Goal: Information Seeking & Learning: Learn about a topic

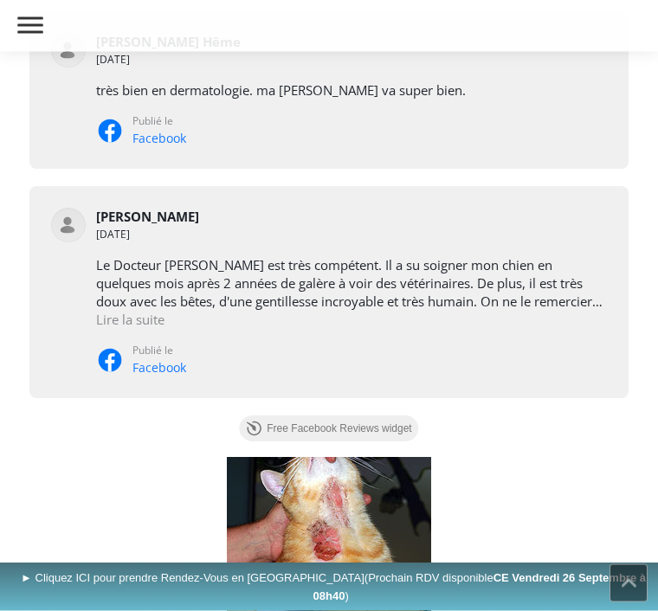
scroll to position [1418, 0]
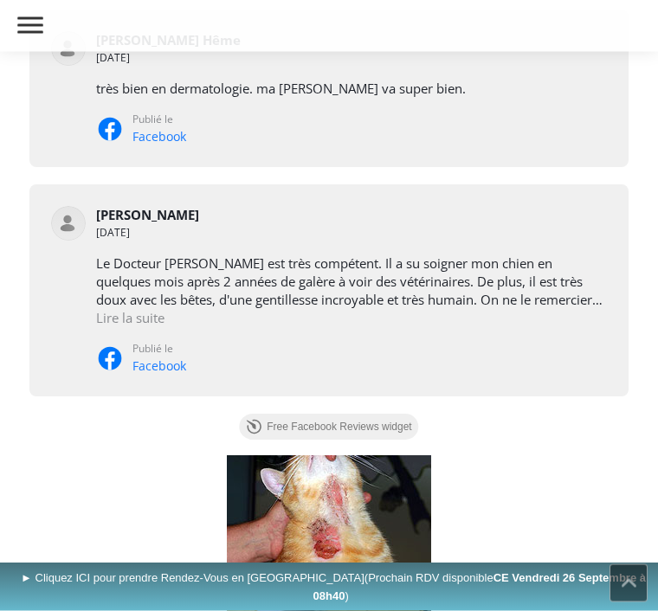
click at [558, 358] on div "Le Docteur Bordeau est très compétent. Il a su soigner mon chien en quelques mo…" at bounding box center [352, 315] width 512 height 120
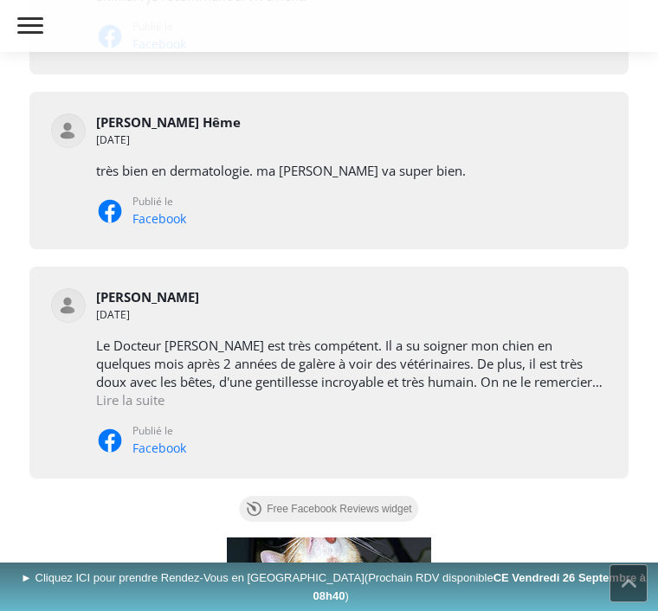
scroll to position [1336, 0]
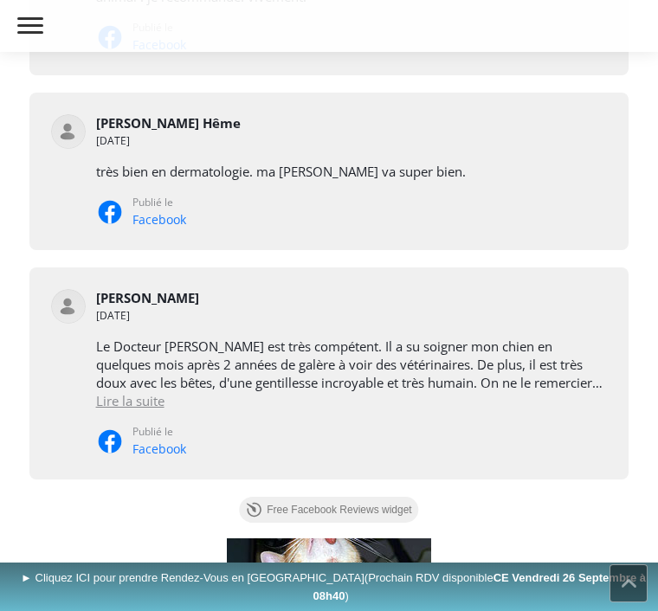
click at [165, 400] on div "Lire la suite" at bounding box center [130, 401] width 68 height 18
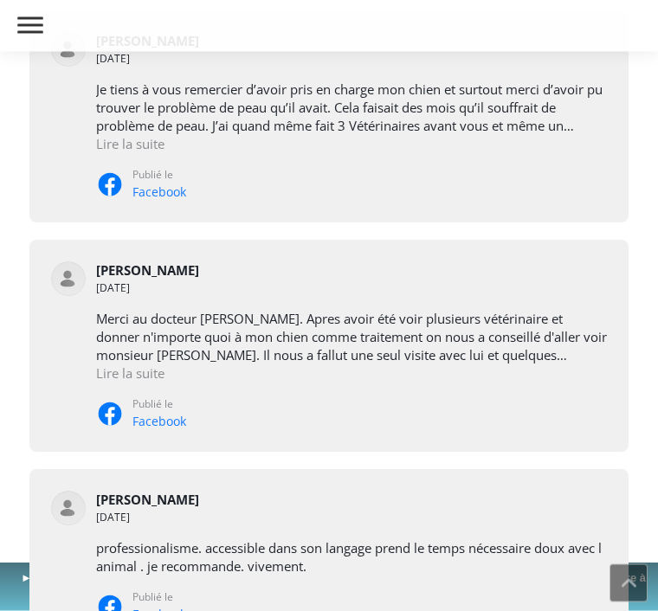
scroll to position [763, 0]
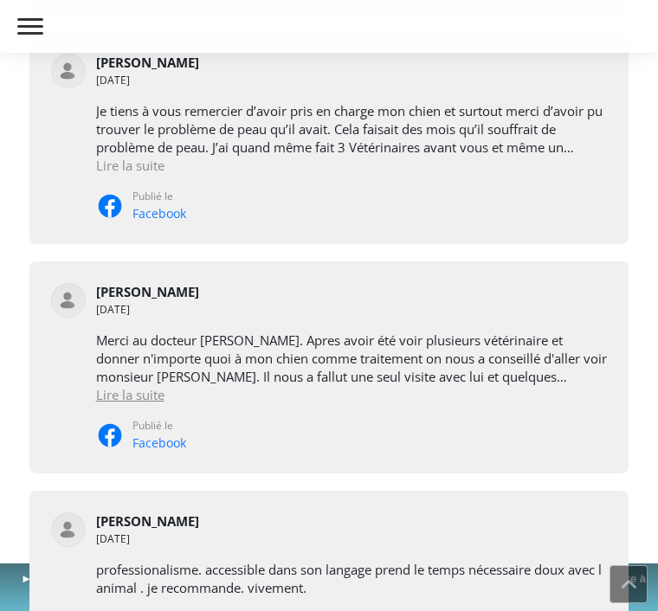
click at [165, 397] on div "Lire la suite" at bounding box center [130, 394] width 68 height 18
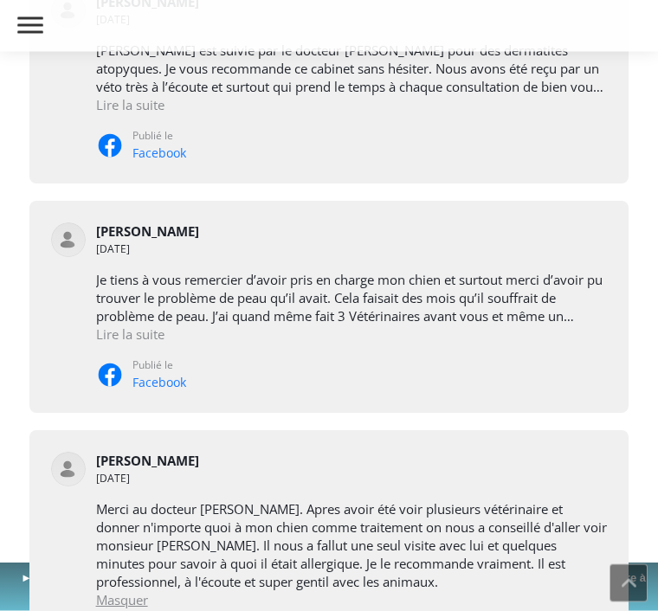
click at [162, 326] on div "Lire la suite" at bounding box center [130, 335] width 68 height 18
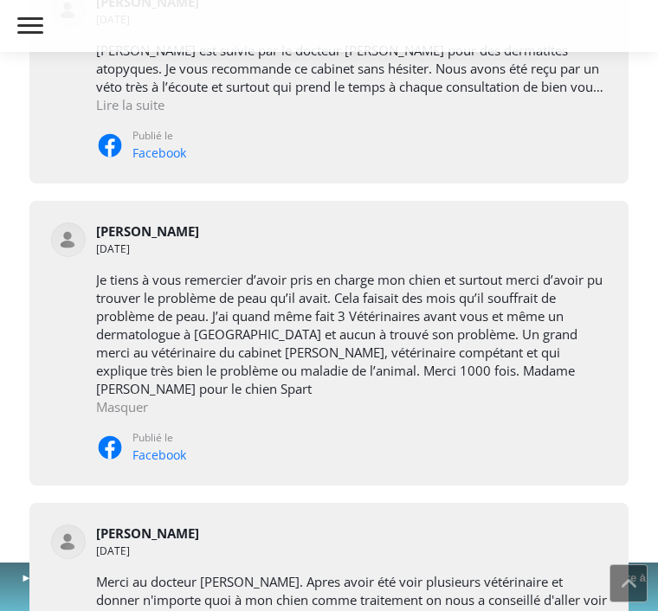
click at [531, 420] on div "Je tiens à vous remercier d’avoir pris en charge mon chien et surtout merci d’a…" at bounding box center [352, 367] width 512 height 193
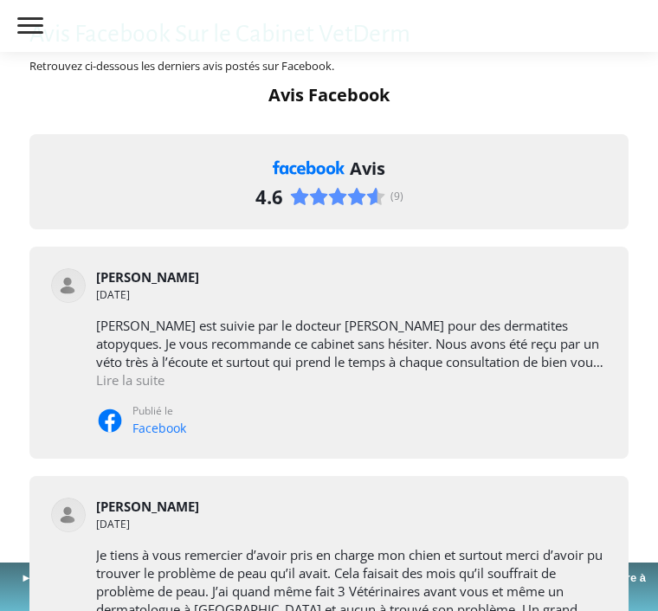
scroll to position [300, 0]
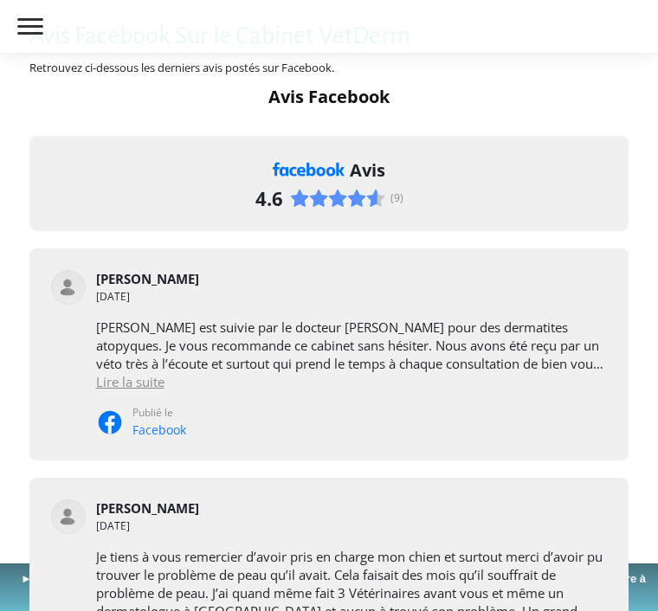
click at [163, 378] on div "Lire la suite" at bounding box center [130, 381] width 68 height 18
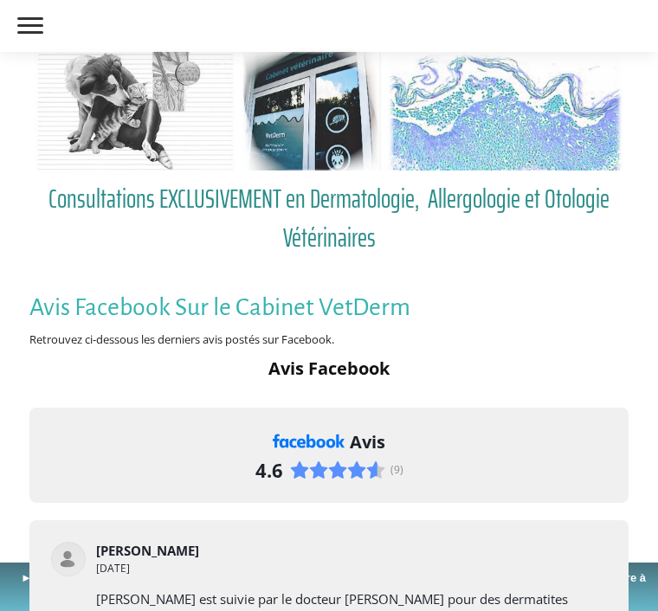
scroll to position [0, 0]
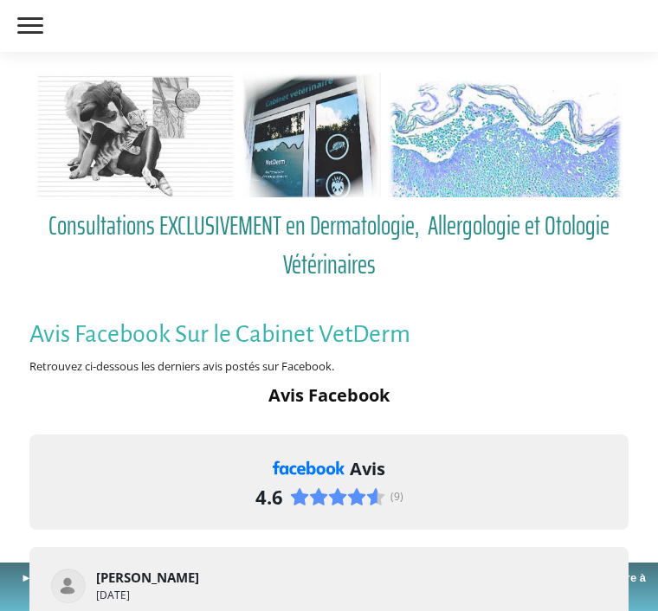
click at [33, 24] on span at bounding box center [30, 25] width 26 height 3
click at [0, 0] on input "checkbox" at bounding box center [0, 0] width 0 height 0
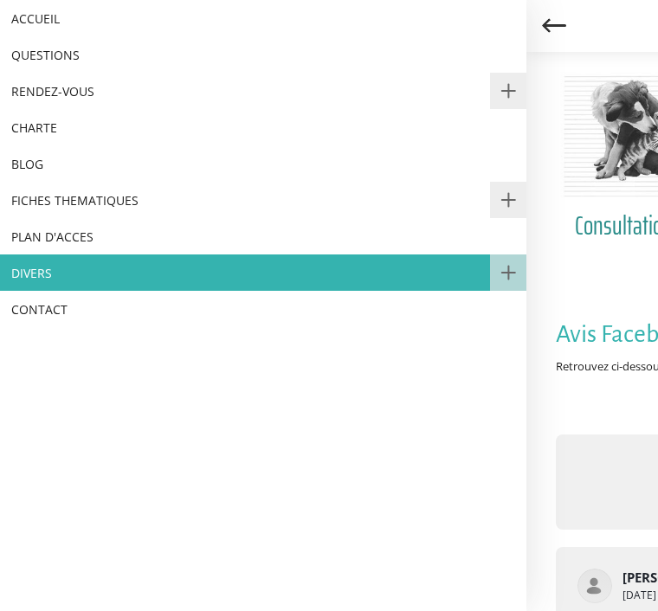
click at [81, 13] on link "ACCUEIL" at bounding box center [263, 18] width 526 height 36
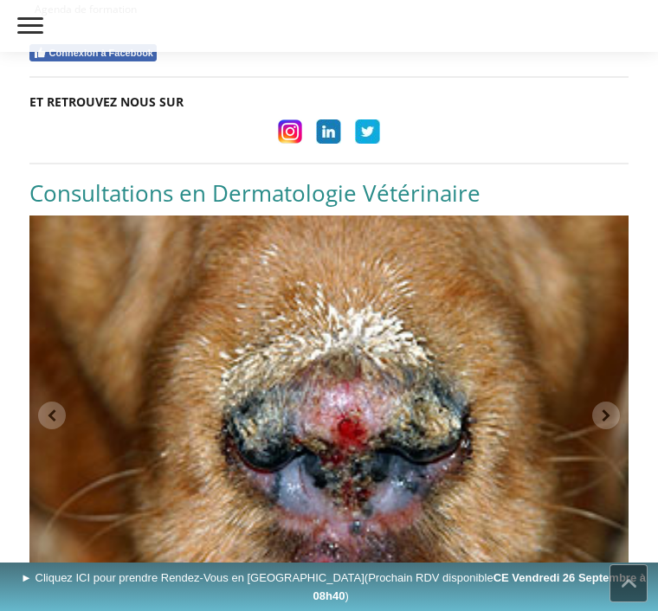
scroll to position [2256, 0]
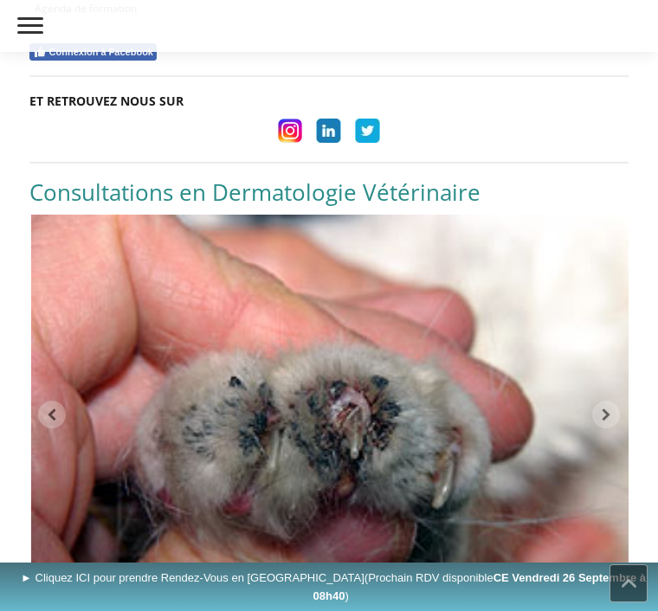
click at [338, 398] on link at bounding box center [349, 414] width 33 height 33
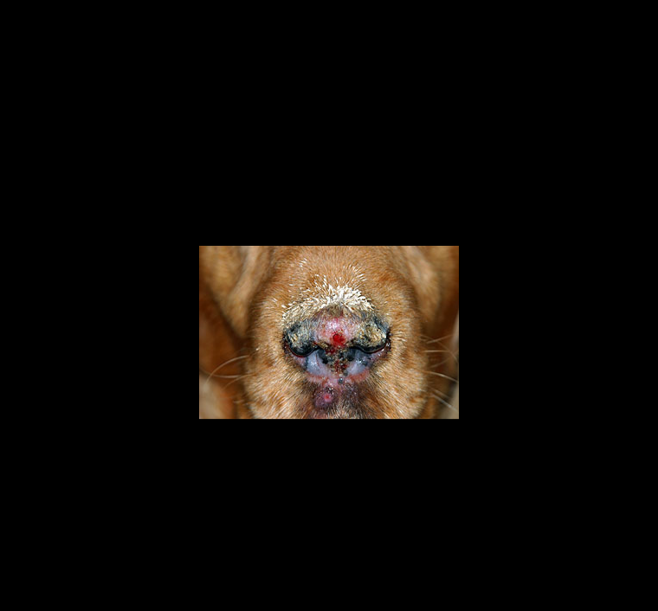
scroll to position [2309, 0]
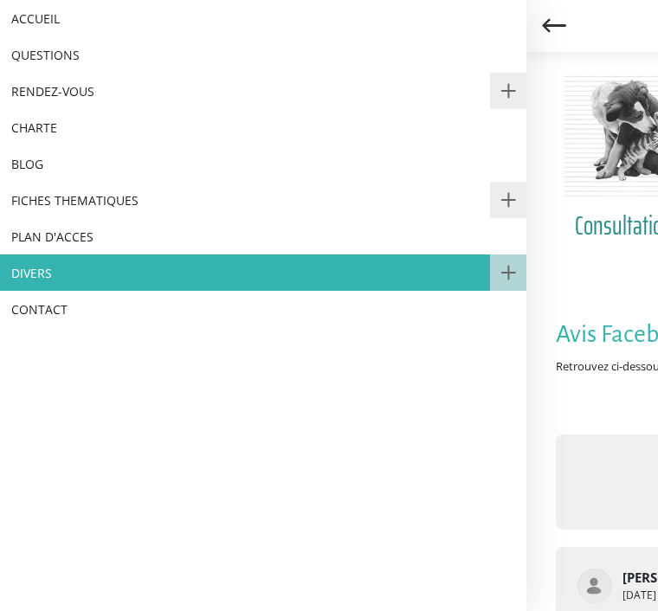
click at [87, 44] on link "QUESTIONS" at bounding box center [263, 54] width 526 height 36
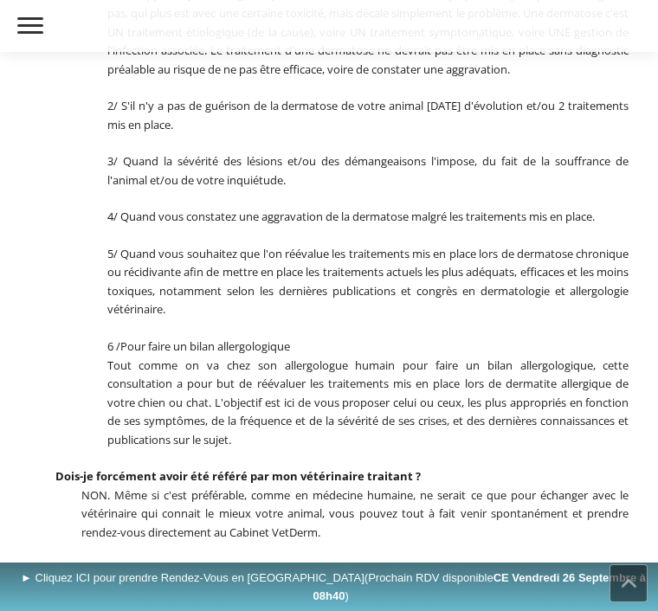
scroll to position [541, 0]
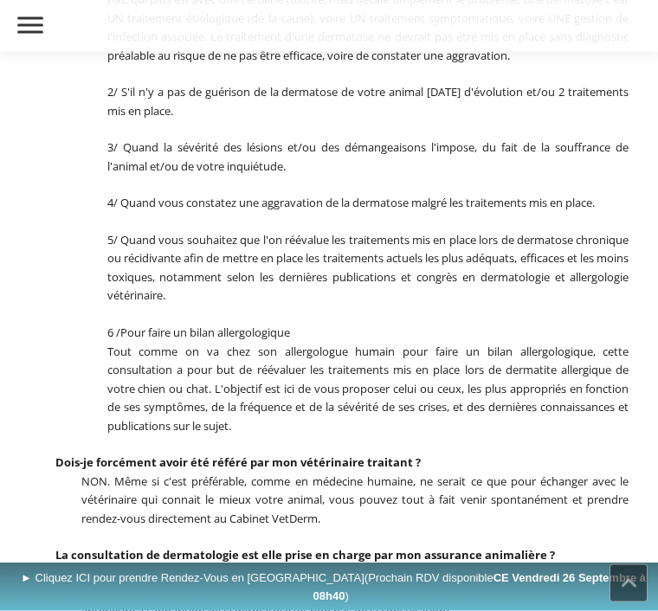
click at [588, 436] on p at bounding box center [329, 445] width 600 height 18
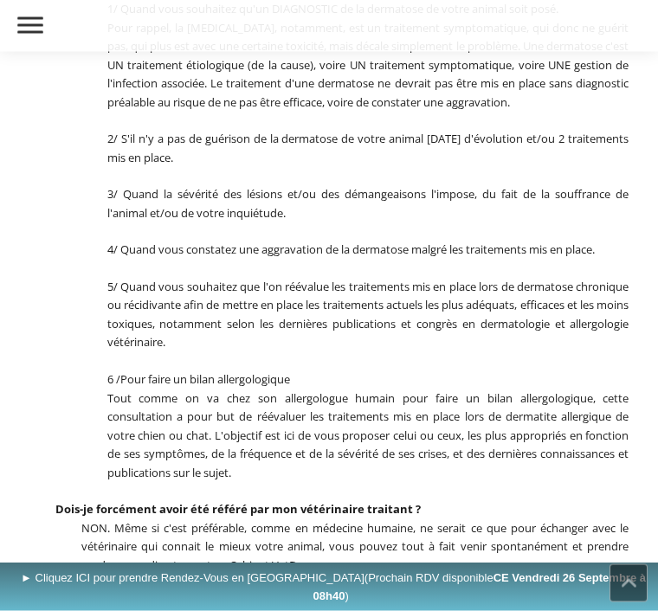
scroll to position [469, 0]
